Goal: Task Accomplishment & Management: Manage account settings

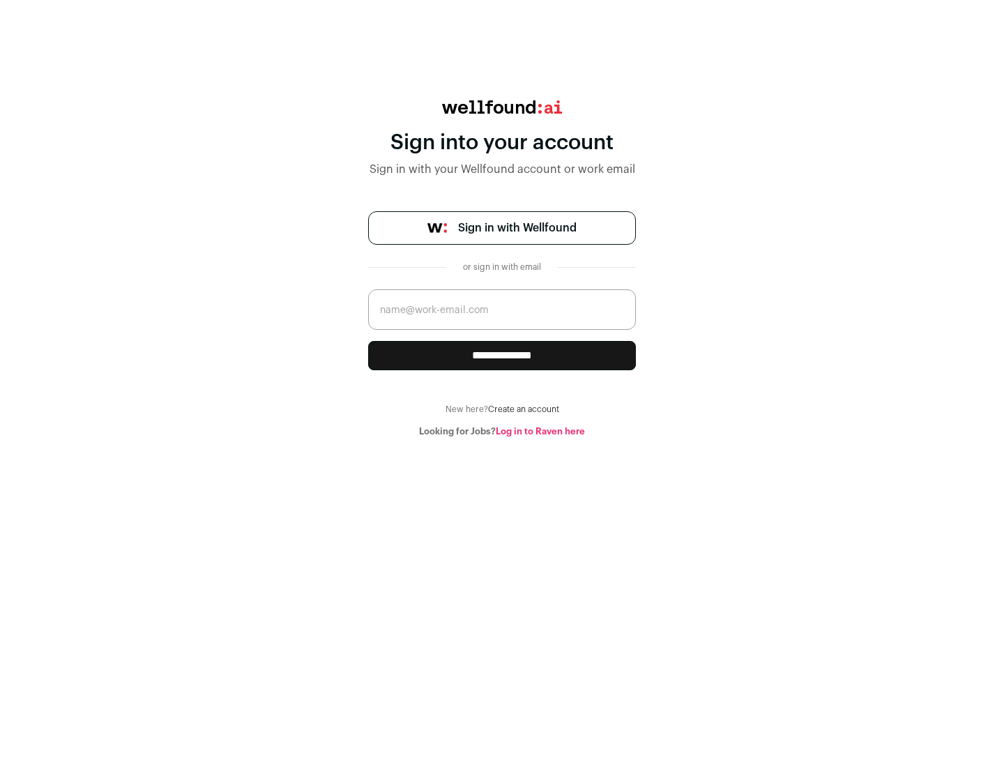
click at [517, 228] on span "Sign in with Wellfound" at bounding box center [517, 228] width 119 height 17
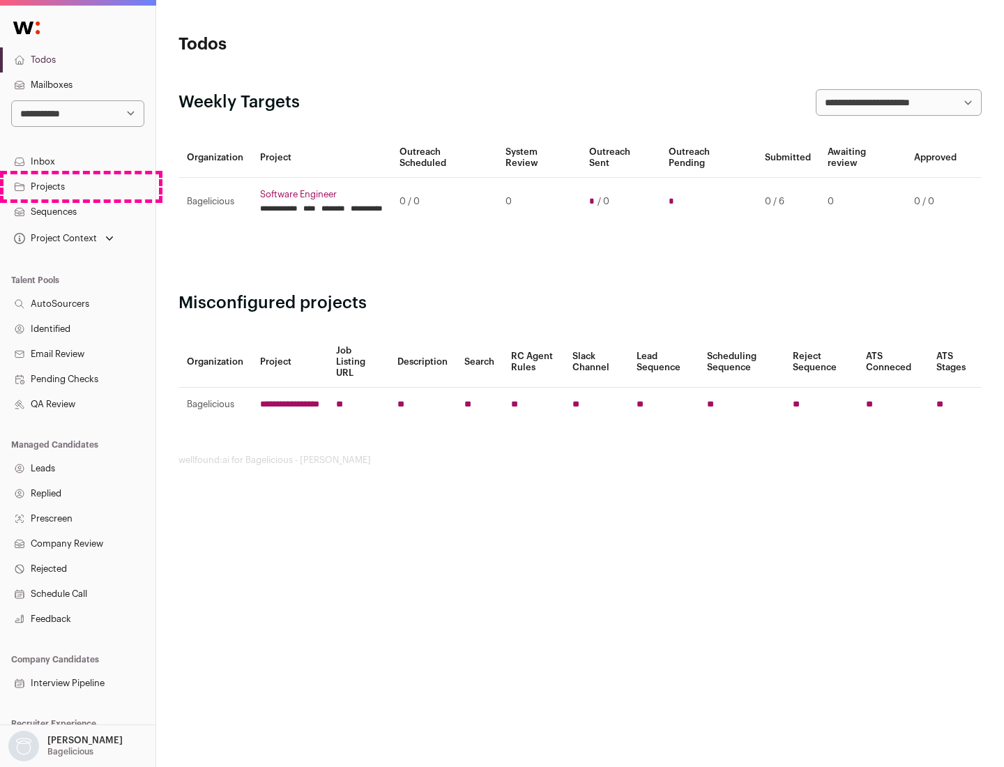
click at [77, 186] on link "Projects" at bounding box center [78, 186] width 156 height 25
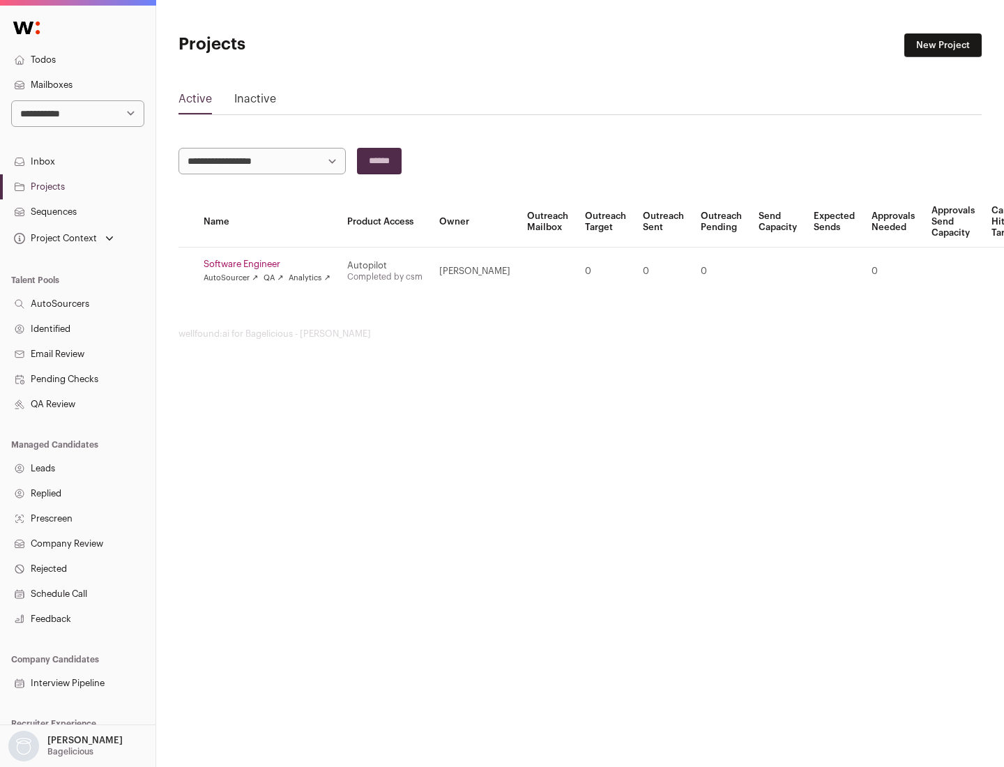
click at [271, 264] on link "Software Engineer" at bounding box center [267, 264] width 127 height 11
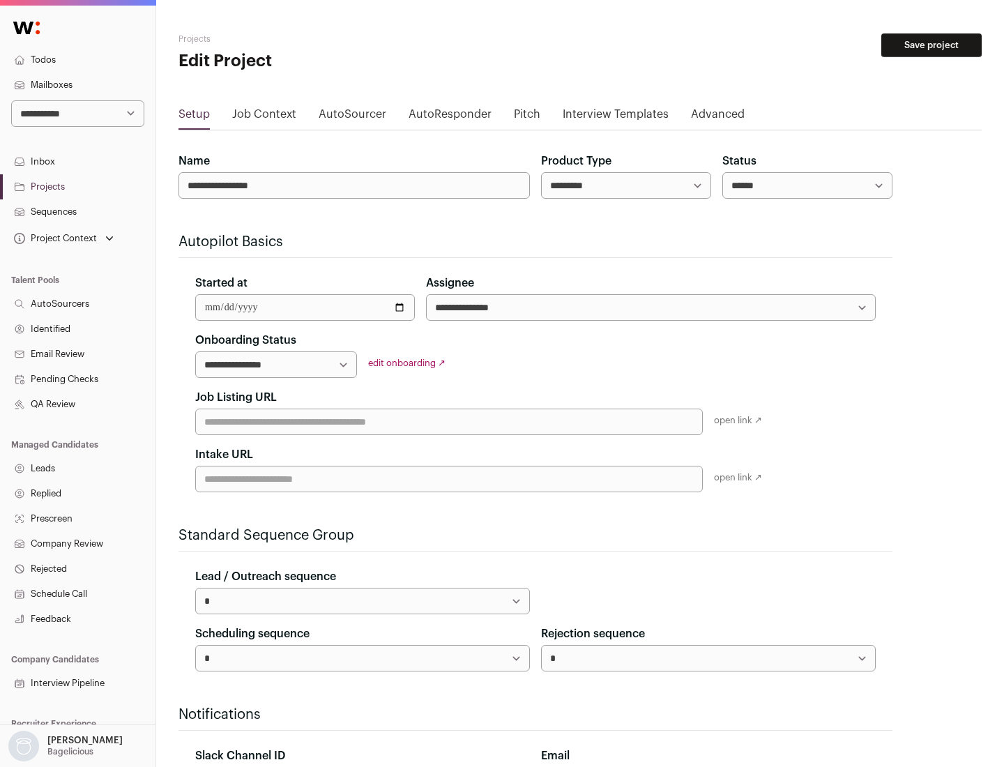
click at [932, 45] on button "Save project" at bounding box center [931, 45] width 100 height 24
